Goal: Transaction & Acquisition: Purchase product/service

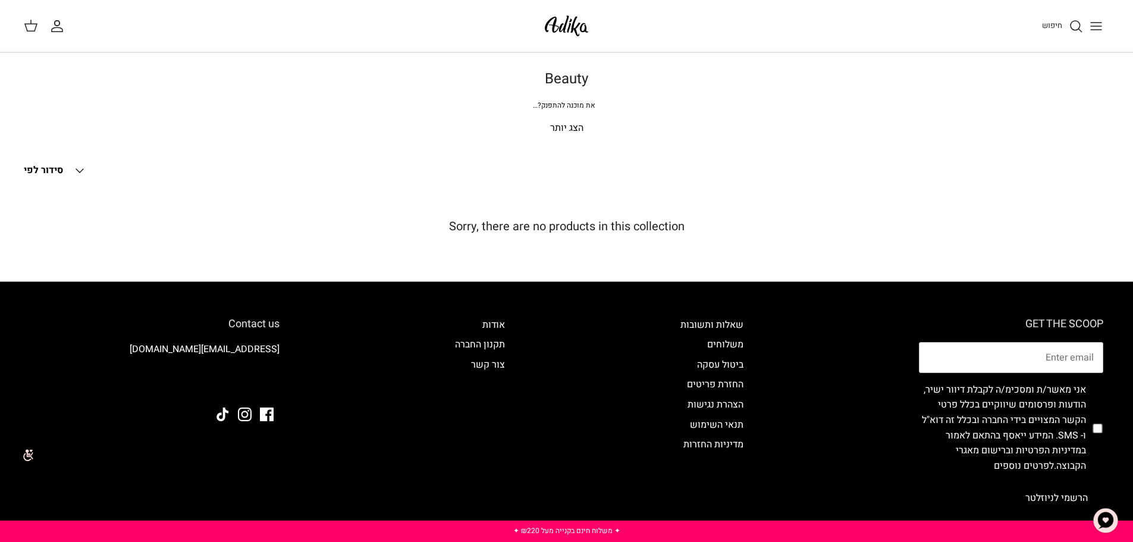
click at [563, 131] on p "הצג יותר" at bounding box center [566, 128] width 833 height 15
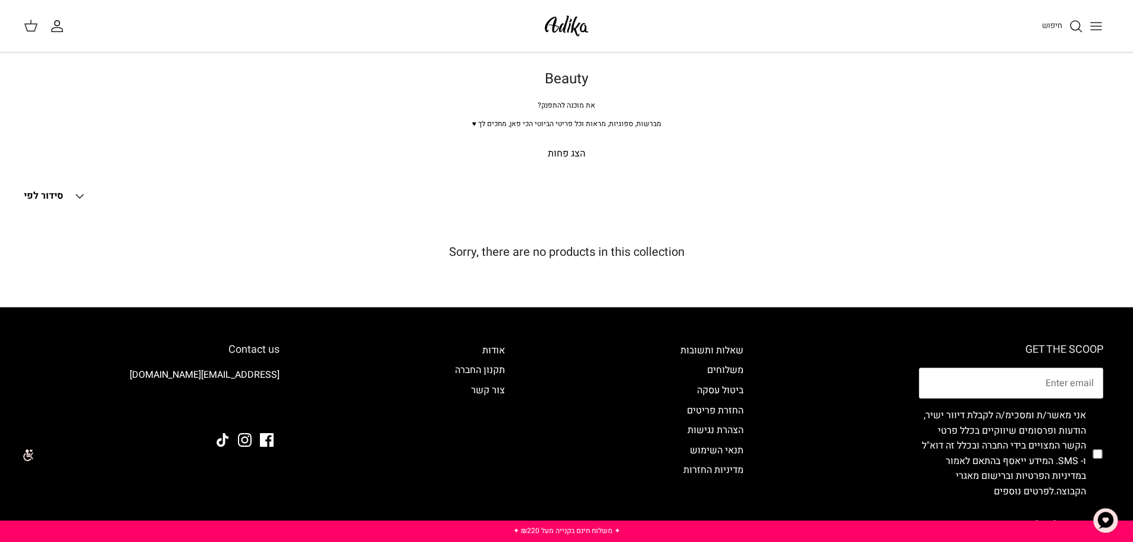
click at [80, 196] on polyline at bounding box center [79, 196] width 7 height 4
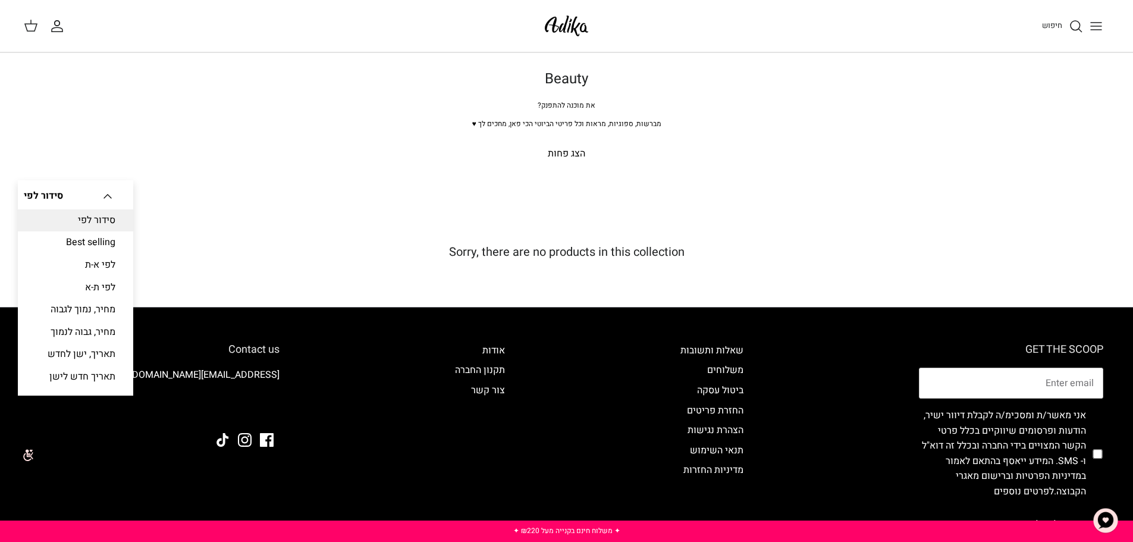
click at [699, 157] on p "הצג פחות" at bounding box center [566, 153] width 833 height 15
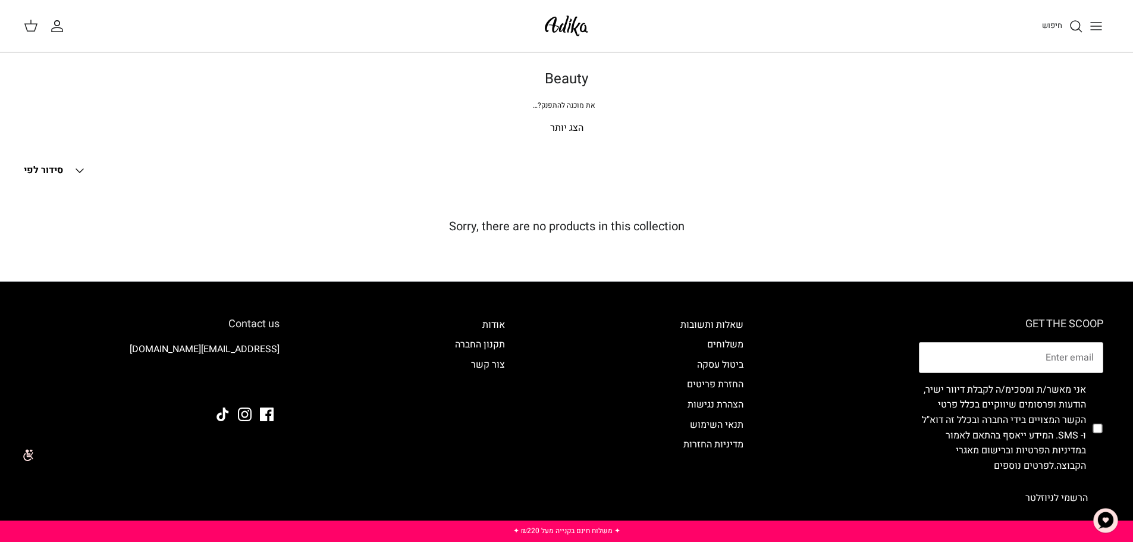
click at [1076, 25] on icon "חיפוש" at bounding box center [1076, 26] width 14 height 14
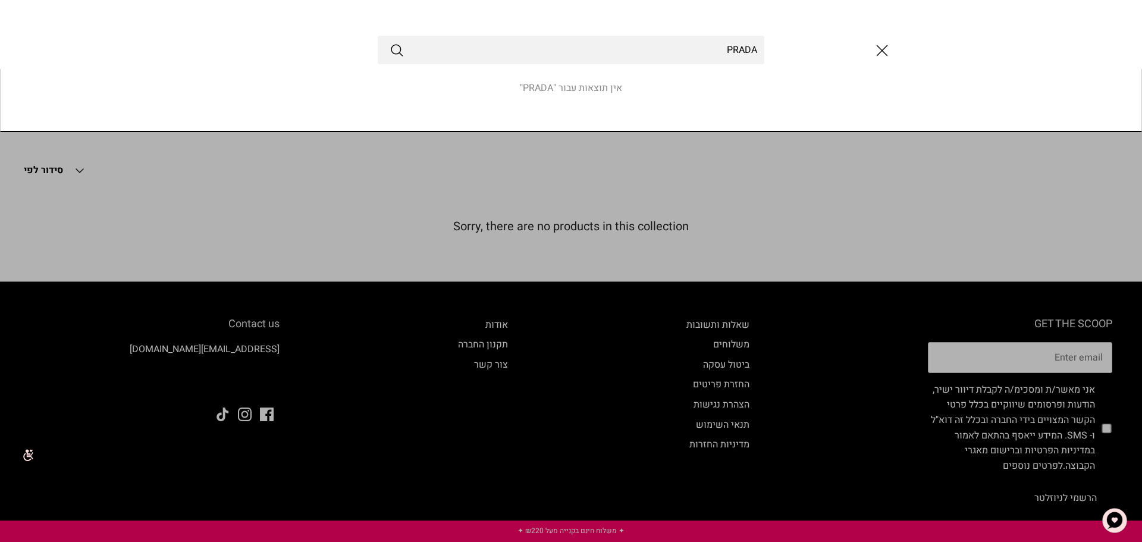
type input "PRADA"
click at [390, 42] on button "Submit" at bounding box center [397, 49] width 14 height 15
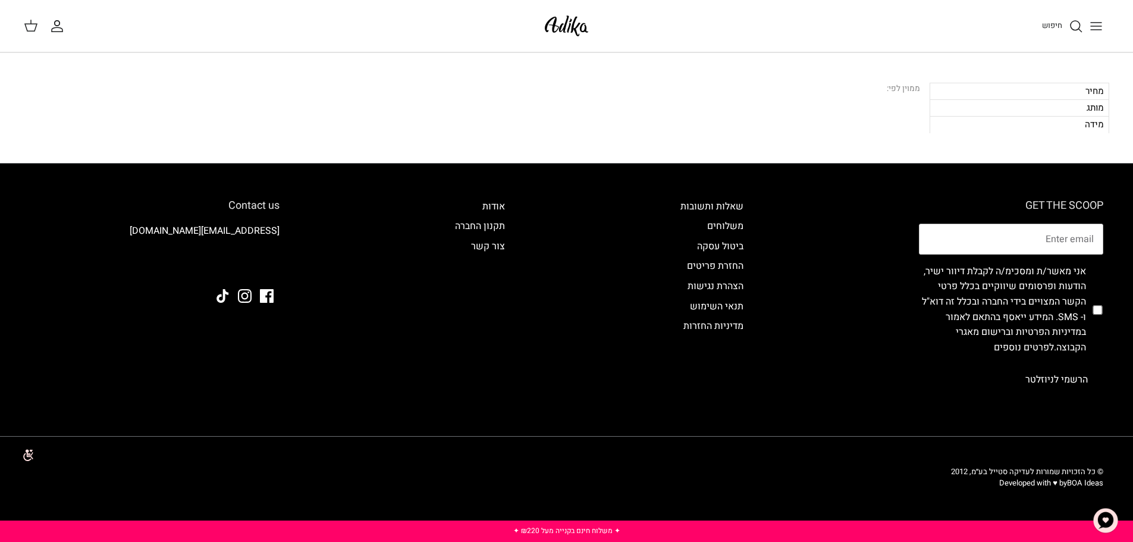
click at [1095, 109] on div "מותג" at bounding box center [1020, 107] width 180 height 17
click at [1079, 110] on div "מותג" at bounding box center [1020, 107] width 180 height 17
click at [1044, 90] on div "מחיר" at bounding box center [1020, 91] width 180 height 17
click at [1070, 107] on div "מותג" at bounding box center [1020, 107] width 180 height 17
click at [1063, 106] on div "מותג" at bounding box center [1020, 107] width 180 height 17
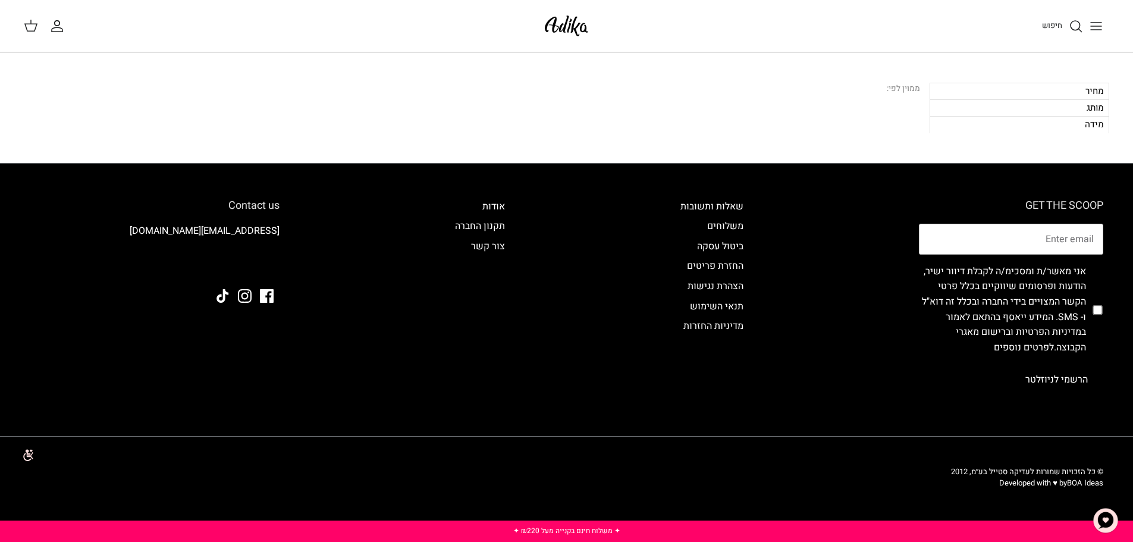
click at [1048, 90] on div "מחיר" at bounding box center [1020, 91] width 180 height 17
click at [29, 23] on icon at bounding box center [31, 25] width 14 height 14
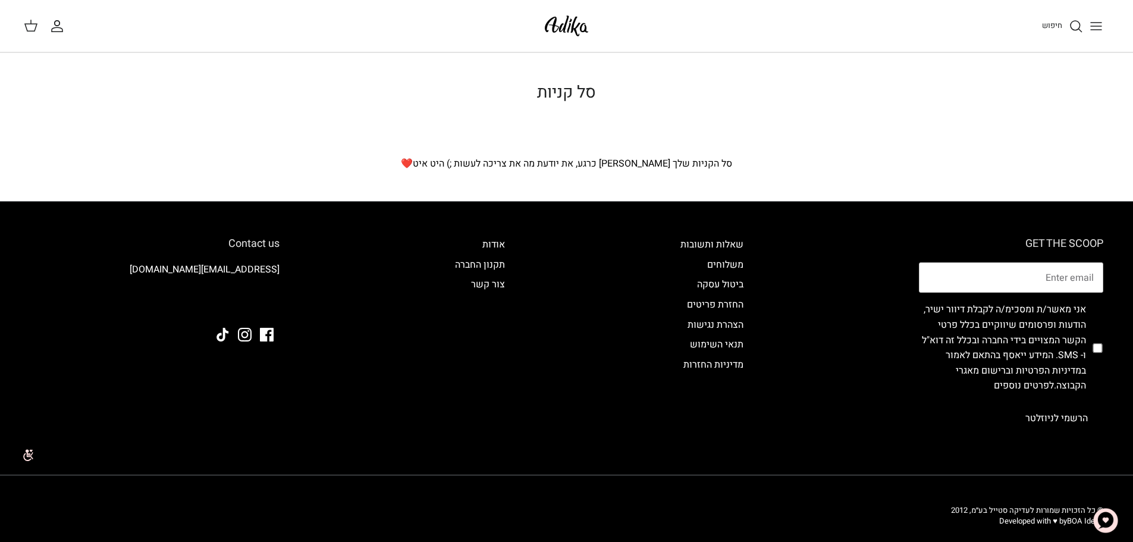
click at [59, 26] on icon "החשבון שלי" at bounding box center [57, 26] width 14 height 14
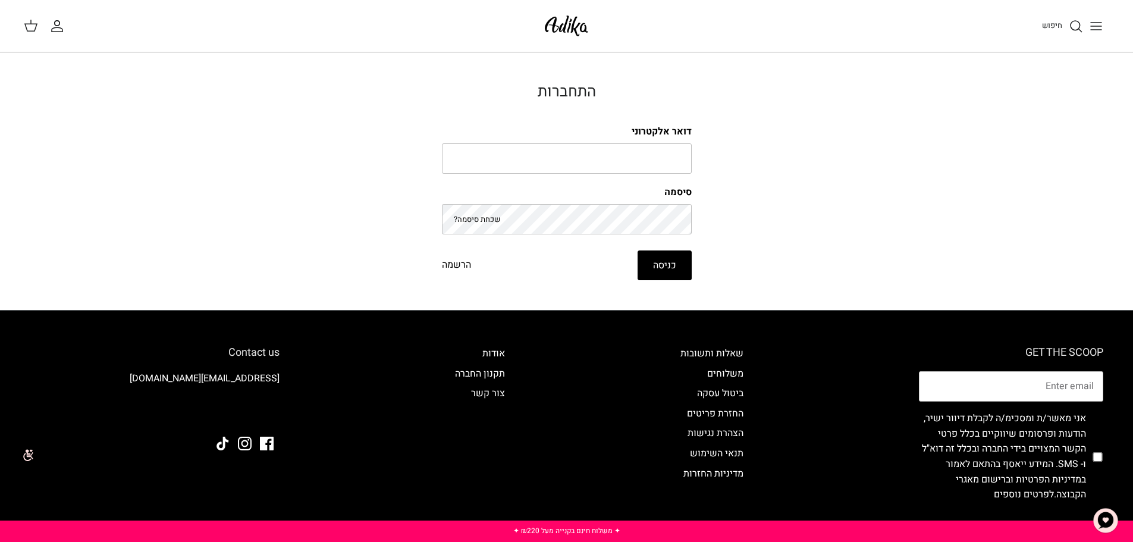
click at [456, 263] on link "הרשמה" at bounding box center [456, 265] width 29 height 15
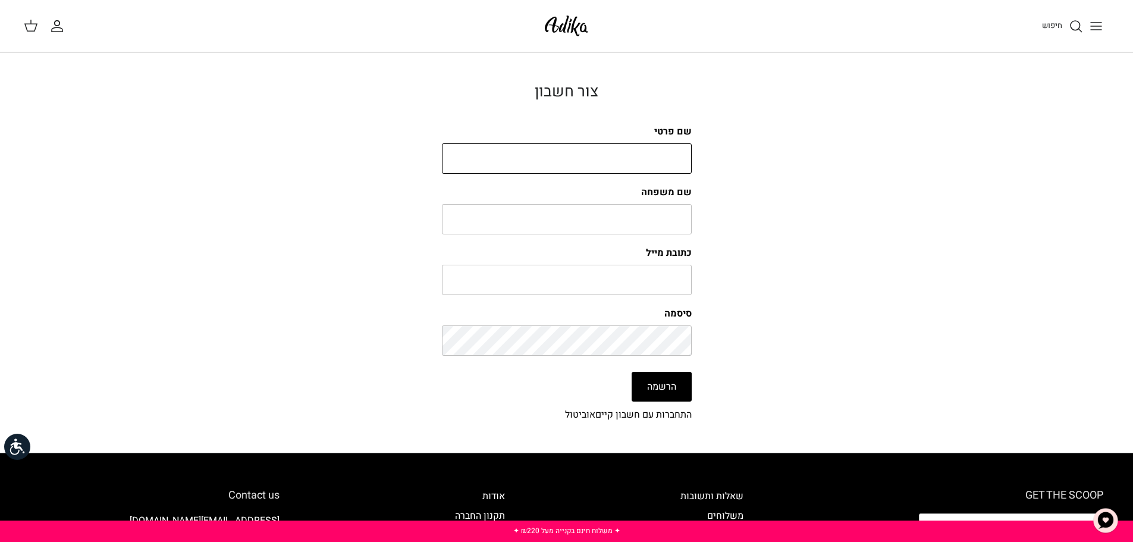
click at [640, 149] on input "שם פרטי" at bounding box center [567, 158] width 250 height 31
click at [686, 163] on input "שם פרטי" at bounding box center [567, 158] width 250 height 31
type input "אילנה"
click at [645, 216] on input "שם משפחה" at bounding box center [567, 219] width 250 height 31
type input "שדה"
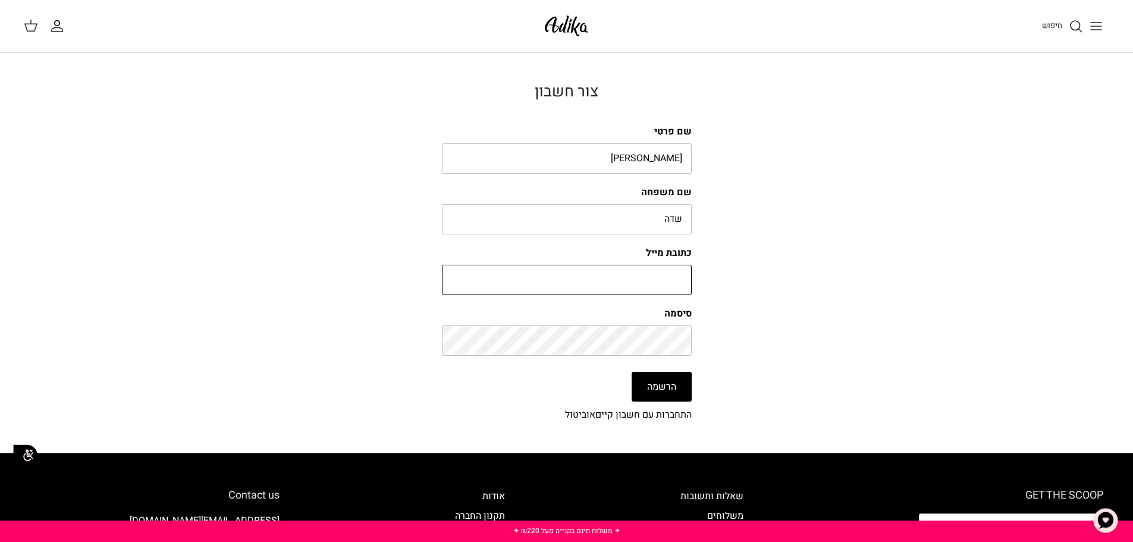
click at [655, 282] on input "כתובת מייל" at bounding box center [567, 280] width 250 height 31
type input "r"
type input "RLC79@ZAHAV.NET.IL"
click at [662, 391] on button "הרשמה" at bounding box center [662, 387] width 60 height 30
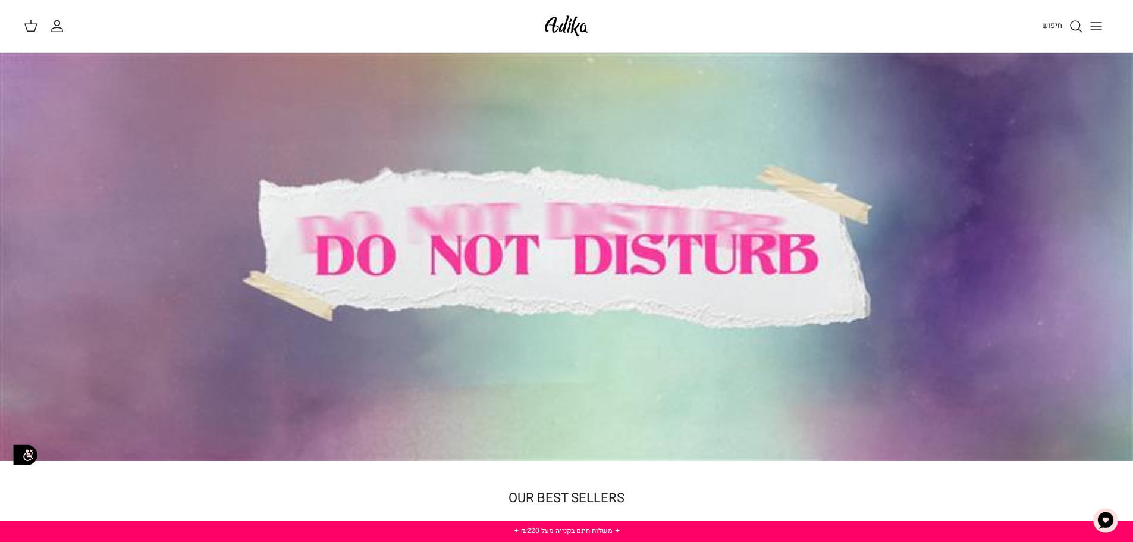
click at [1079, 27] on icon "חיפוש" at bounding box center [1076, 26] width 14 height 14
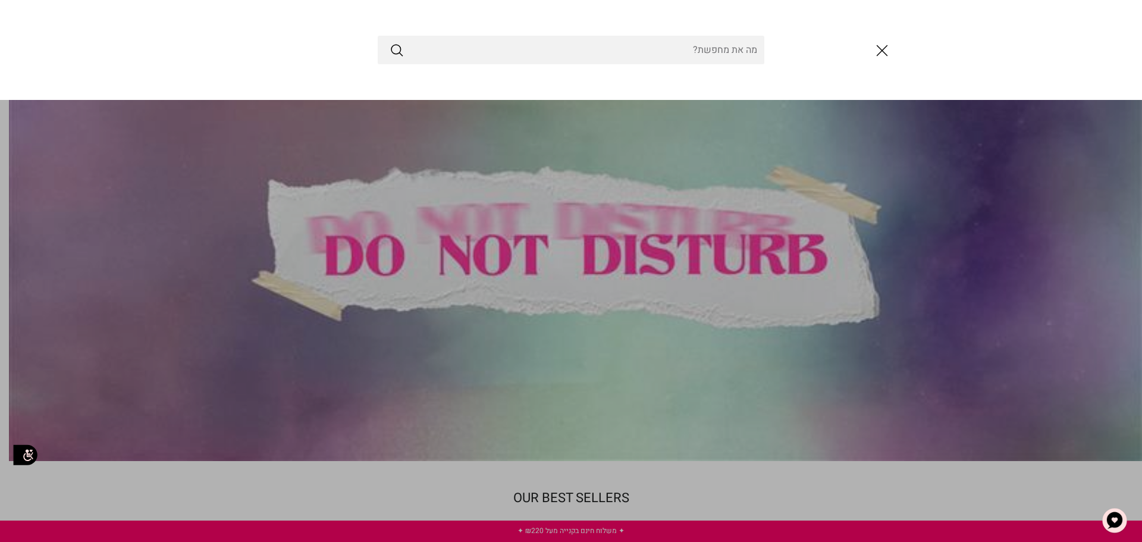
click at [658, 56] on input "Search Store" at bounding box center [571, 50] width 387 height 29
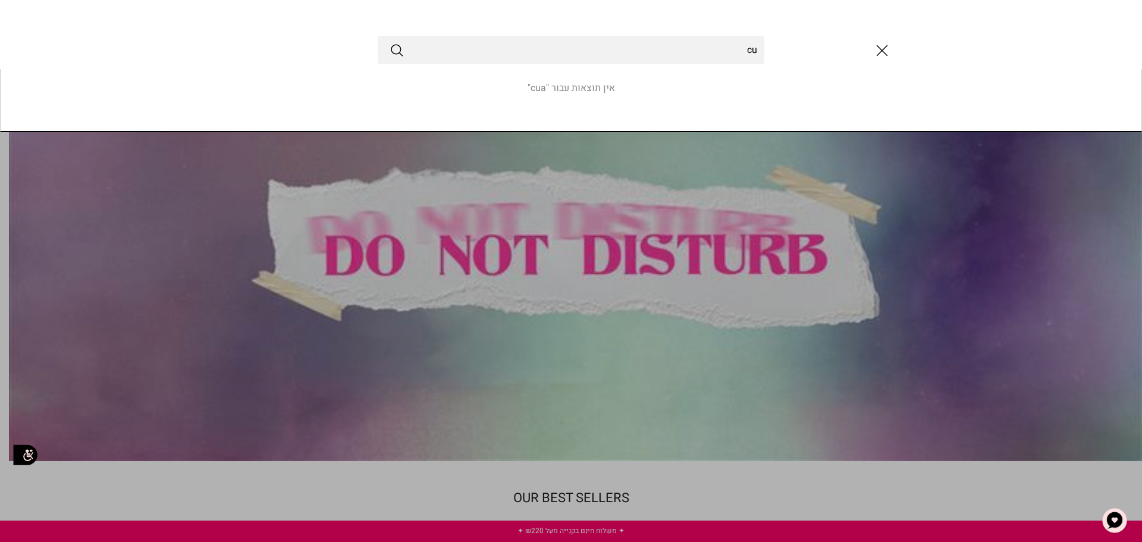
type input "c"
type input "בושם פרדה לגבר"
click at [390, 42] on button "Submit" at bounding box center [397, 49] width 14 height 15
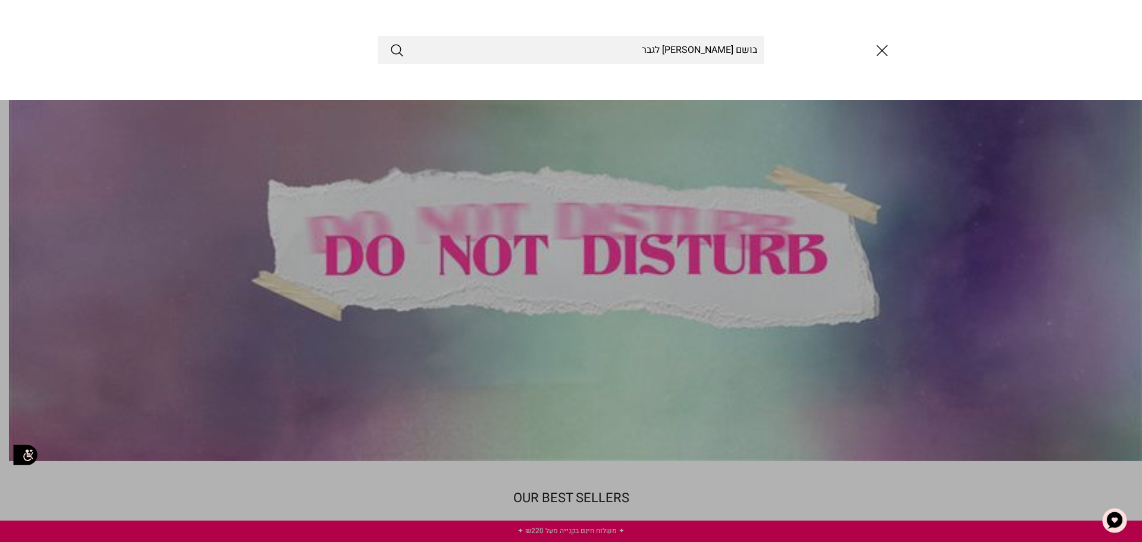
click at [397, 51] on icon "Submit" at bounding box center [397, 50] width 14 height 14
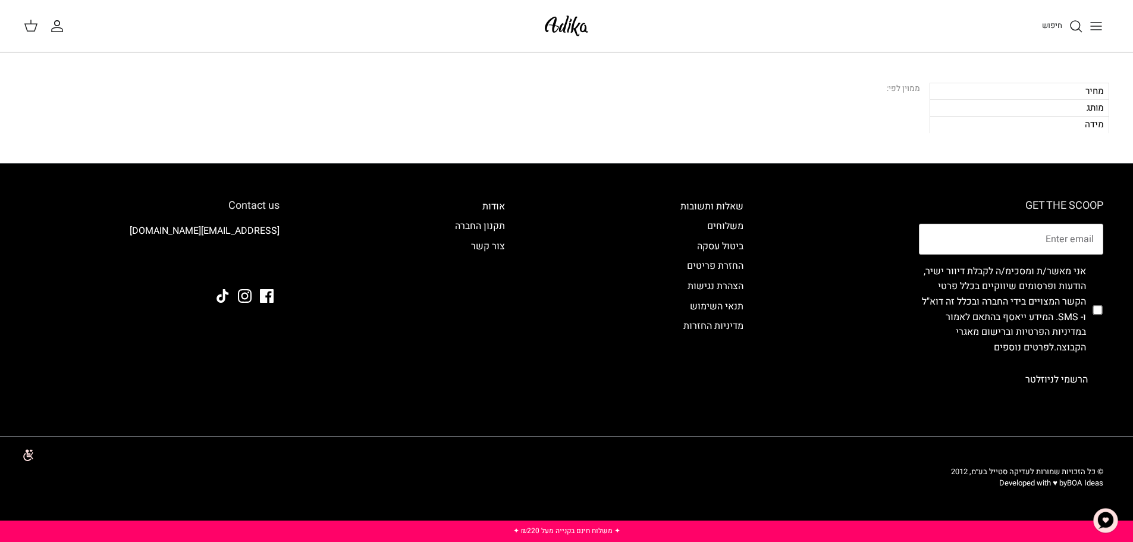
click at [1056, 108] on div "מותג" at bounding box center [1020, 107] width 180 height 17
click at [1094, 21] on icon "Toggle menu" at bounding box center [1096, 26] width 14 height 14
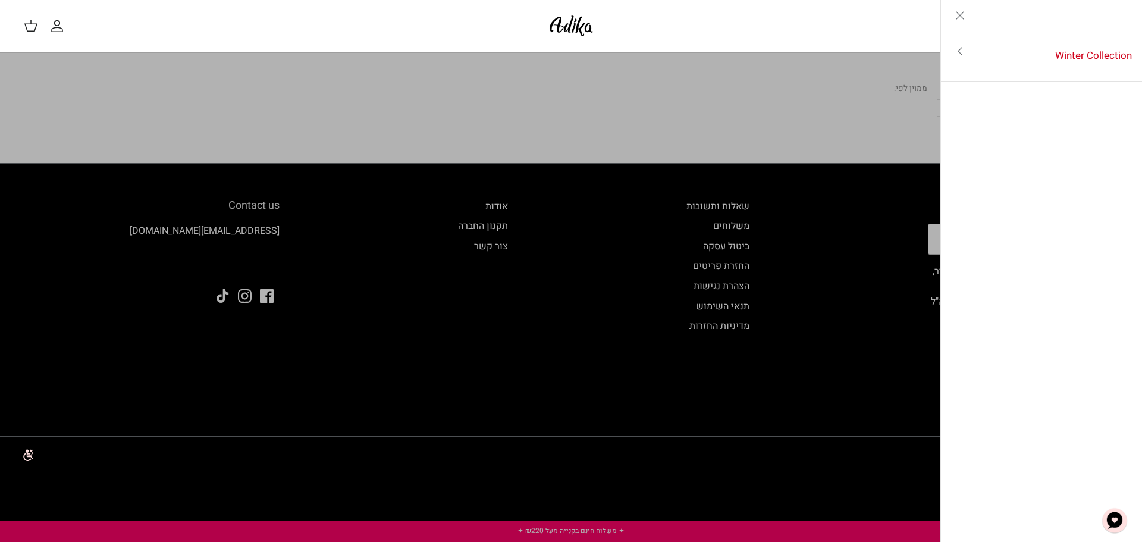
click at [961, 49] on icon "Toggle menu" at bounding box center [960, 51] width 14 height 14
click at [1091, 53] on link "לכל הפריטים" at bounding box center [1042, 52] width 190 height 30
click at [1122, 20] on icon "Left" at bounding box center [1123, 15] width 14 height 14
click at [961, 17] on icon "Close" at bounding box center [960, 15] width 14 height 14
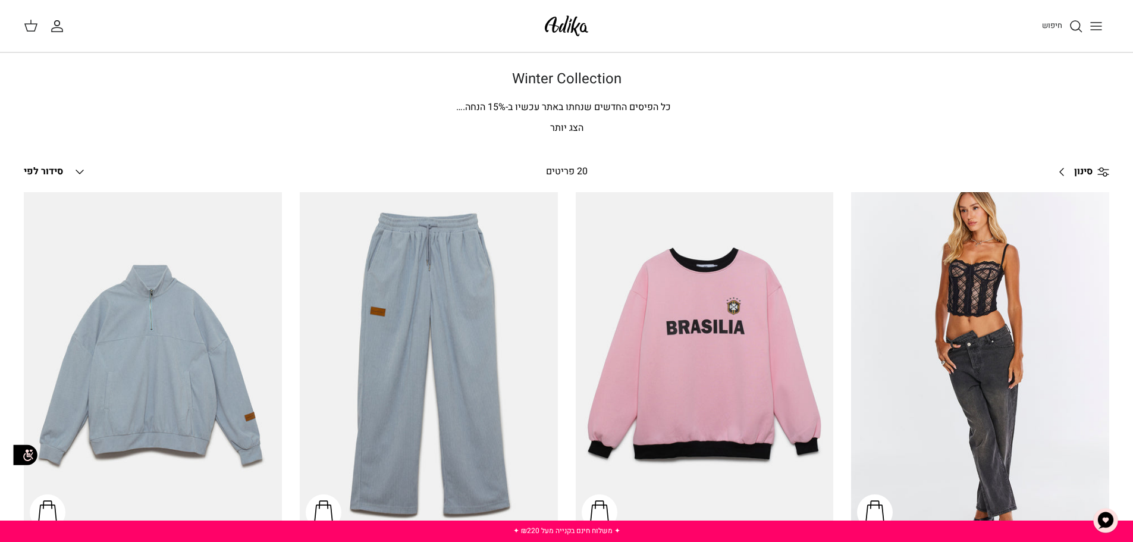
click at [1101, 23] on icon "Toggle menu" at bounding box center [1096, 26] width 14 height 14
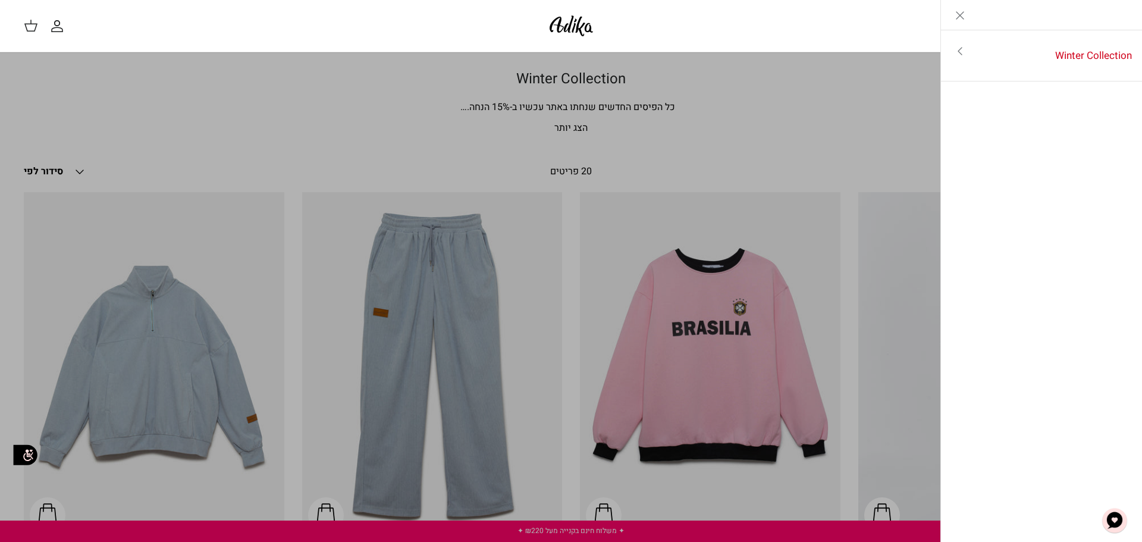
click at [958, 51] on icon "Toggle menu" at bounding box center [960, 51] width 14 height 14
click at [962, 13] on line "Close" at bounding box center [959, 15] width 7 height 7
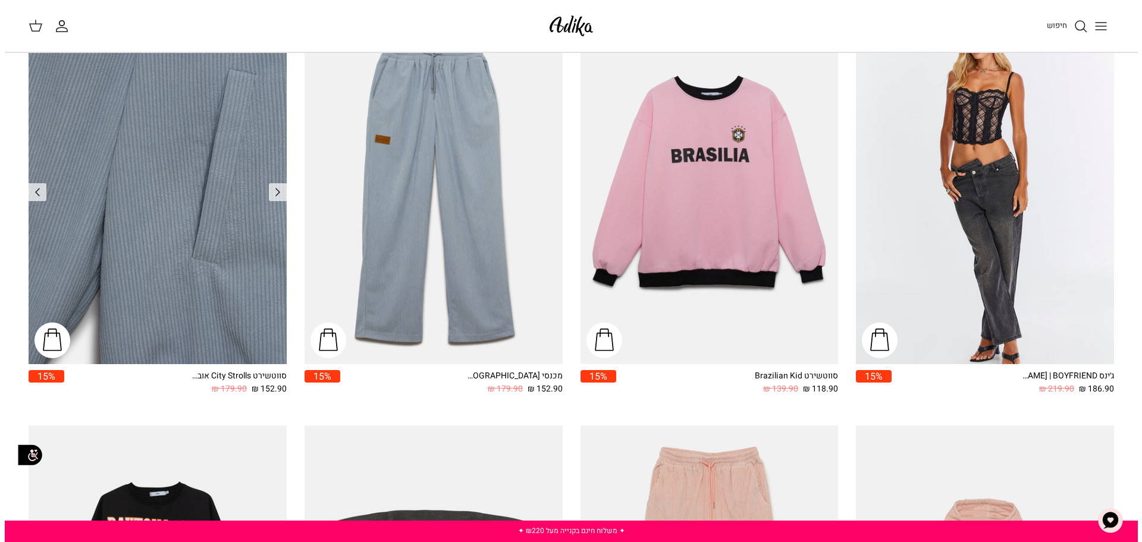
scroll to position [23, 0]
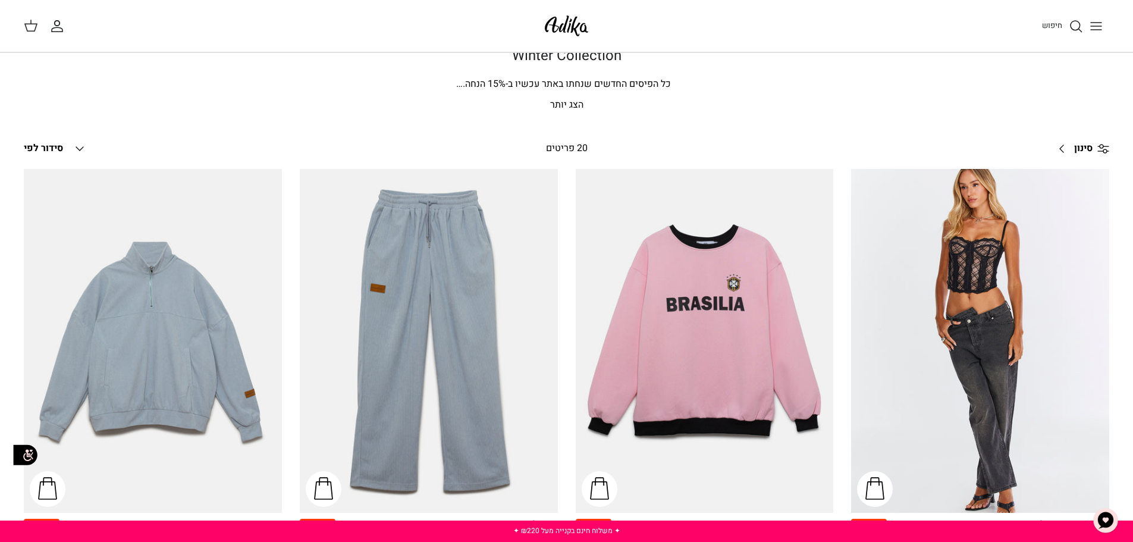
click at [1099, 23] on icon "Toggle menu" at bounding box center [1096, 26] width 14 height 14
